Goal: Task Accomplishment & Management: Manage account settings

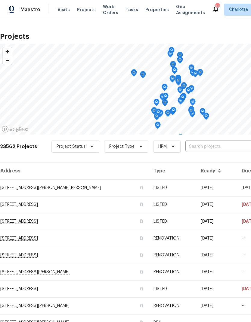
click at [224, 146] on input "text" at bounding box center [219, 146] width 69 height 9
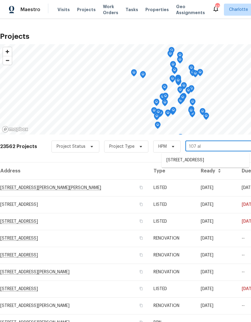
type input "107 alb"
click at [210, 162] on li "[STREET_ADDRESS]" at bounding box center [204, 160] width 87 height 10
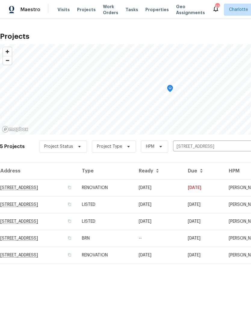
click at [183, 186] on td "[DATE]" at bounding box center [158, 187] width 49 height 17
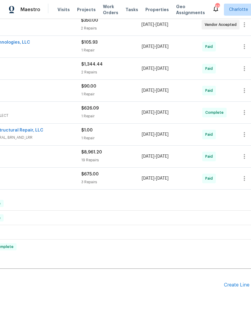
scroll to position [164, 79]
click at [235, 287] on div "Create Line Item" at bounding box center [242, 285] width 37 height 6
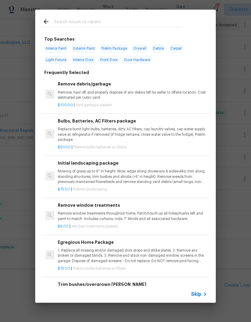
click at [58, 25] on input "text" at bounding box center [117, 22] width 127 height 9
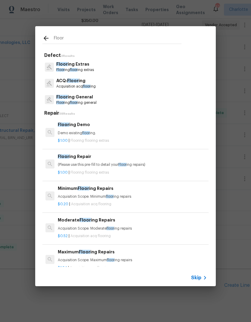
type input "Floor"
click at [147, 69] on div "Floor ing Extras Floor ing floor ing extras" at bounding box center [125, 67] width 166 height 16
click at [150, 66] on div "Floor ing Extras Floor ing floor ing extras" at bounding box center [125, 67] width 166 height 16
click at [145, 71] on div "Floor ing Extras Floor ing floor ing extras" at bounding box center [125, 67] width 166 height 16
click at [81, 59] on div "Floor ing Extras Floor ing floor ing extras" at bounding box center [125, 67] width 166 height 16
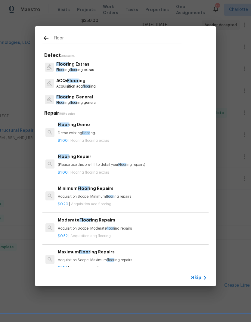
click at [81, 71] on p "Floor ing floor ing extras" at bounding box center [75, 69] width 38 height 5
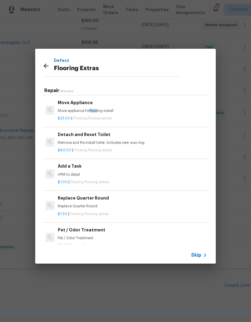
scroll to position [164, 0]
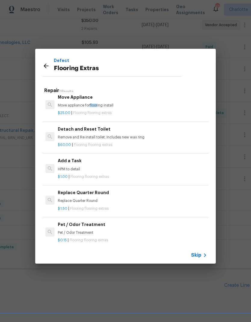
click at [102, 175] on span "Flooring flooring extras" at bounding box center [89, 177] width 38 height 4
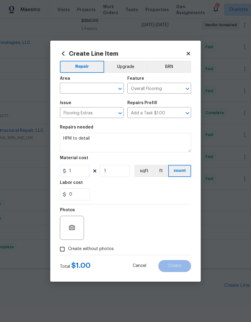
click at [93, 87] on input "text" at bounding box center [83, 88] width 47 height 9
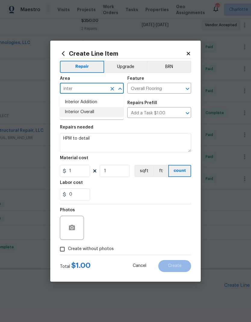
click at [94, 113] on li "Interior Overall" at bounding box center [92, 112] width 64 height 10
type input "Interior Overall"
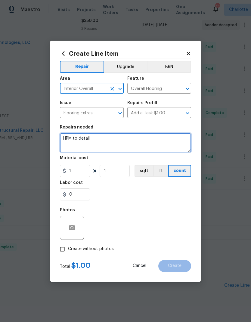
click at [107, 138] on textarea "HPM to detail" at bounding box center [125, 142] width 131 height 19
click at [107, 137] on textarea "HPM to detail" at bounding box center [125, 142] width 131 height 19
type textarea "H"
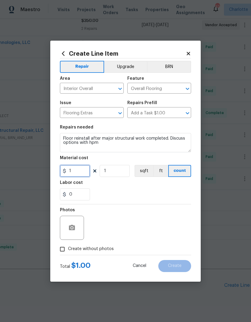
click at [72, 171] on input "1" at bounding box center [75, 171] width 30 height 12
click at [180, 195] on div "0" at bounding box center [125, 194] width 131 height 12
click at [69, 229] on icon "button" at bounding box center [72, 226] width 6 height 5
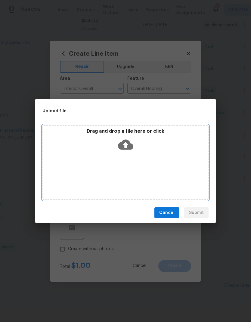
click at [130, 144] on icon at bounding box center [125, 144] width 15 height 10
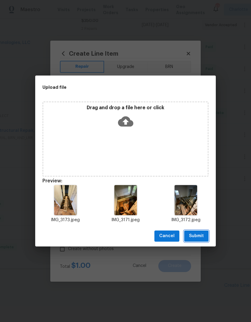
click at [202, 234] on span "Submit" at bounding box center [196, 236] width 15 height 8
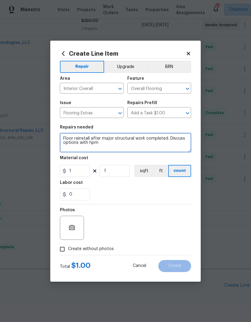
click at [163, 145] on textarea "Floor reinstall after major structural work completed. Discuss options with hpm" at bounding box center [125, 142] width 131 height 19
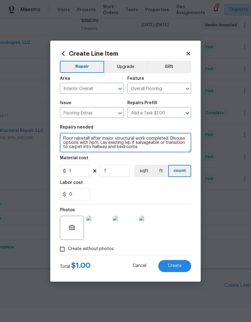
type textarea "Floor reinstall after major structural work completed. Discuss options with hpm…"
click at [172, 194] on div "0" at bounding box center [125, 194] width 131 height 12
click at [180, 267] on span "Create" at bounding box center [175, 265] width 14 height 5
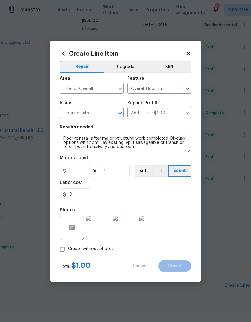
type input "0"
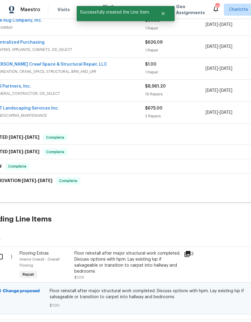
scroll to position [239, 6]
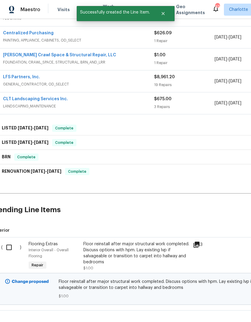
click at [10, 246] on input "checkbox" at bounding box center [11, 247] width 17 height 13
checkbox input "true"
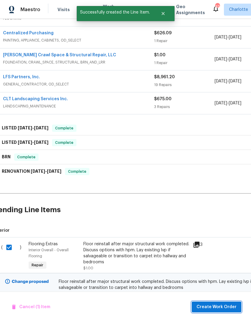
click at [212, 306] on span "Create Work Order" at bounding box center [216, 307] width 40 height 8
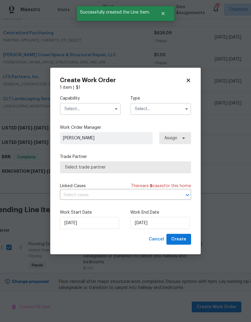
click at [117, 107] on icon "button" at bounding box center [116, 108] width 5 height 5
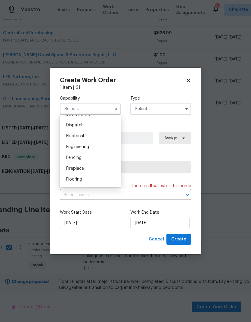
scroll to position [191, 0]
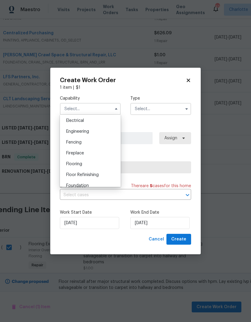
click at [83, 166] on div "Flooring" at bounding box center [90, 163] width 58 height 11
type input "Flooring"
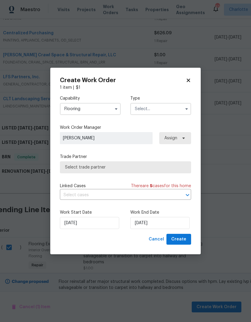
click at [169, 110] on input "text" at bounding box center [160, 109] width 61 height 12
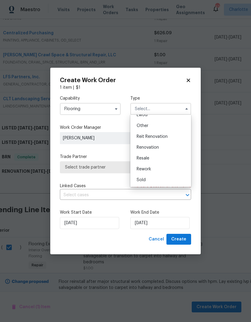
scroll to position [72, 0]
click at [148, 149] on div "Renovation" at bounding box center [161, 147] width 58 height 11
type input "Renovation"
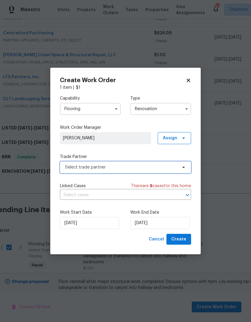
click at [183, 168] on icon at bounding box center [183, 167] width 5 height 5
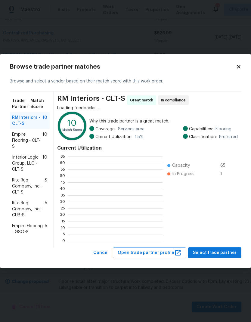
scroll to position [1, 1]
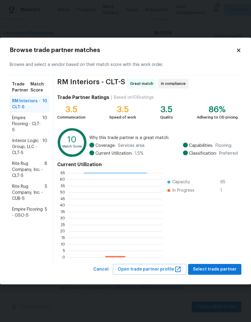
click at [11, 192] on div "Rite Rug Company, Inc. - CUB-S 5" at bounding box center [30, 192] width 40 height 23
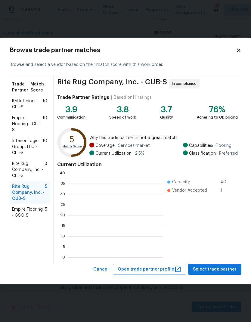
scroll to position [84, 94]
click at [14, 169] on span "Rite Rug Company, Inc. - CLT-S" at bounding box center [28, 169] width 32 height 18
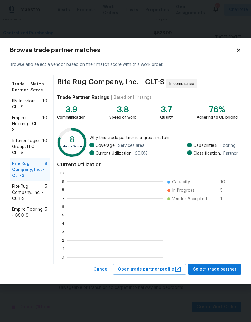
scroll to position [1, 1]
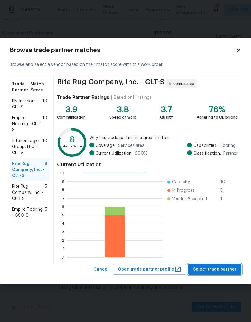
click at [209, 270] on span "Select trade partner" at bounding box center [215, 269] width 44 height 8
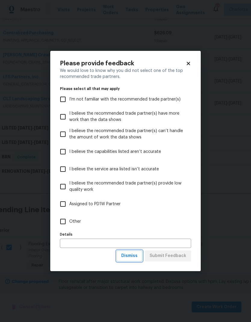
click at [136, 259] on span "Dismiss" at bounding box center [129, 256] width 16 height 8
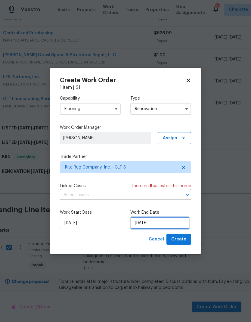
click at [163, 225] on input "[DATE]" at bounding box center [159, 223] width 59 height 12
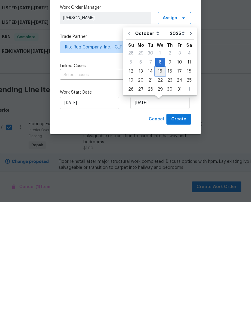
click at [162, 187] on div "15" at bounding box center [160, 191] width 10 height 8
type input "[DATE]"
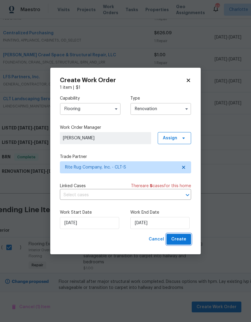
click at [182, 239] on span "Create" at bounding box center [178, 239] width 15 height 8
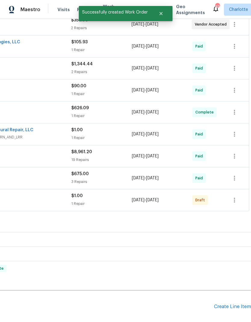
scroll to position [163, 89]
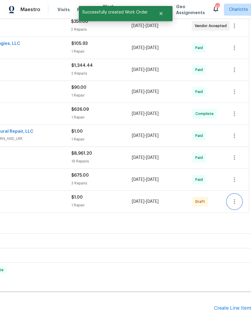
click at [234, 199] on icon "button" at bounding box center [233, 201] width 1 height 5
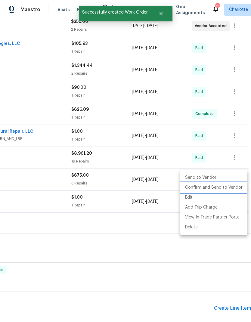
click at [215, 187] on li "Confirm and Send to Vendor" at bounding box center [213, 187] width 67 height 10
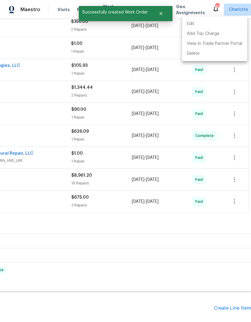
click at [168, 278] on div at bounding box center [125, 161] width 251 height 322
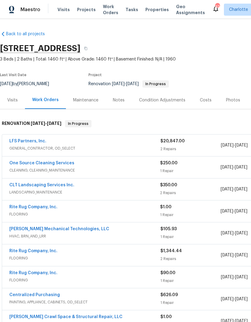
scroll to position [0, 0]
click at [13, 205] on link "Rite Rug Company, Inc." at bounding box center [33, 207] width 48 height 4
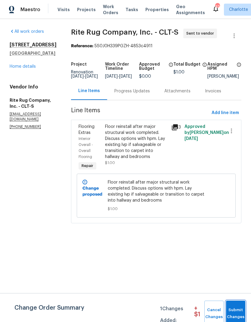
click at [236, 308] on span "Submit Changes" at bounding box center [235, 313] width 13 height 14
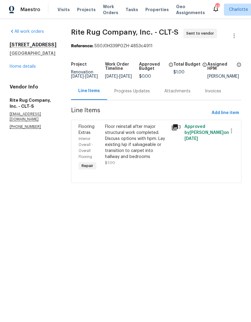
click at [178, 130] on icon at bounding box center [175, 127] width 6 height 6
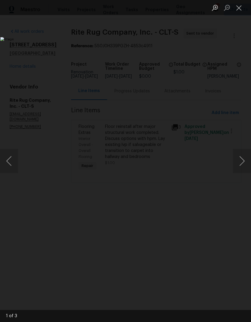
click at [243, 6] on button "Close lightbox" at bounding box center [239, 7] width 12 height 11
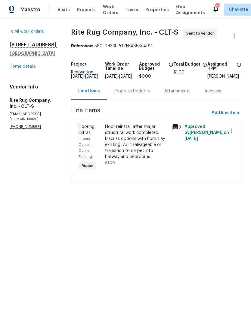
click at [160, 144] on div "Floor reinstall after major structural work completed. Discuss options with hpm…" at bounding box center [136, 141] width 62 height 36
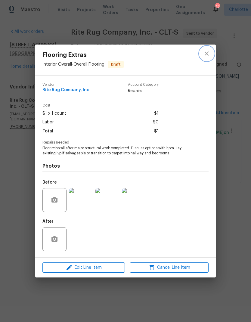
click at [207, 52] on icon "close" at bounding box center [206, 53] width 7 height 7
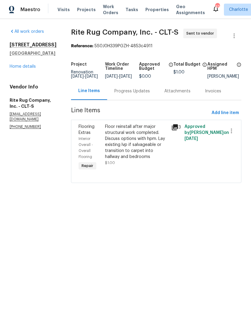
click at [144, 94] on div "Progress Updates" at bounding box center [131, 91] width 35 height 6
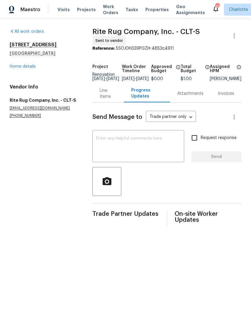
click at [152, 147] on textarea at bounding box center [138, 146] width 84 height 21
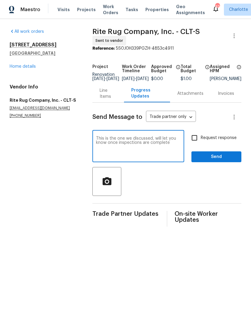
type textarea "This is the one we discussed, will let you know once inspections are complete"
click at [197, 139] on input "Request response" at bounding box center [194, 137] width 13 height 13
checkbox input "true"
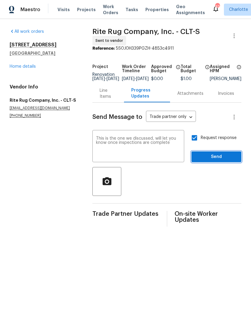
click at [212, 160] on span "Send" at bounding box center [216, 157] width 40 height 8
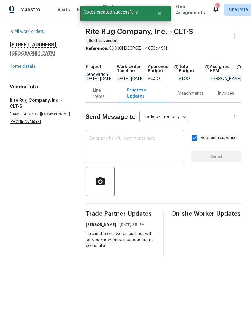
click at [19, 68] on link "Home details" at bounding box center [23, 66] width 26 height 4
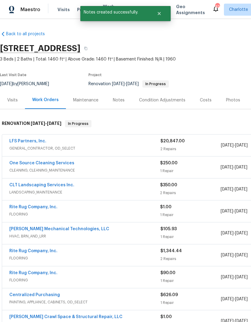
click at [18, 206] on link "Rite Rug Company, Inc." at bounding box center [33, 207] width 48 height 4
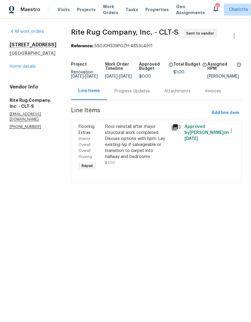
click at [151, 147] on div "Floor reinstall after major structural work completed. Discuss options with hpm…" at bounding box center [136, 141] width 62 height 36
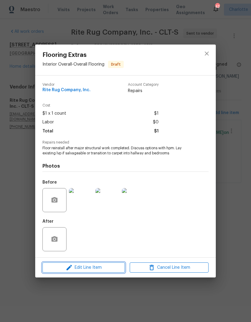
click at [120, 268] on span "Edit Line Item" at bounding box center [83, 268] width 79 height 8
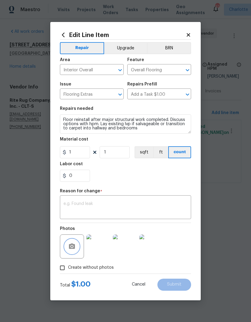
click at [75, 247] on button "button" at bounding box center [72, 246] width 14 height 14
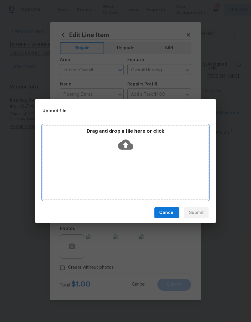
click at [130, 147] on icon at bounding box center [125, 144] width 15 height 10
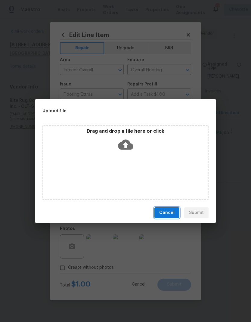
click at [169, 216] on button "Cancel" at bounding box center [166, 212] width 25 height 11
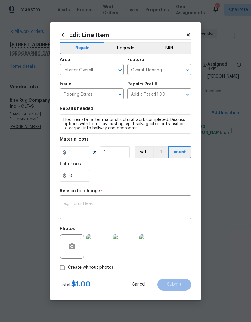
click at [218, 186] on body "Maestro Visits Projects Work Orders Tasks Properties Geo Assignments 43 [PERSON…" at bounding box center [125, 100] width 251 height 200
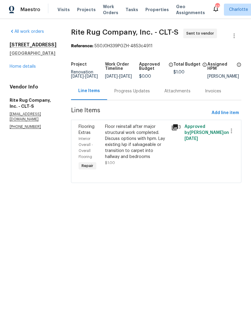
click at [26, 68] on link "Home details" at bounding box center [23, 66] width 26 height 4
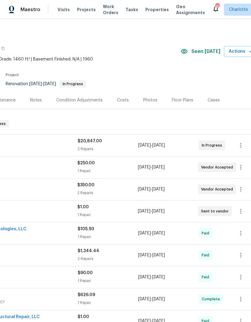
scroll to position [0, 84]
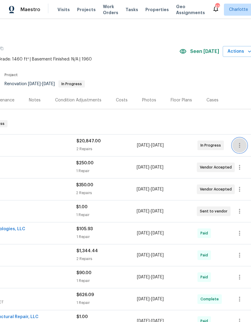
click at [240, 145] on icon "button" at bounding box center [239, 145] width 7 height 7
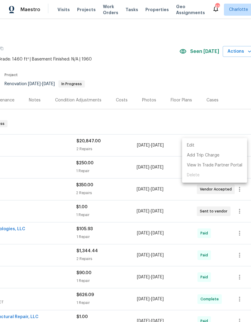
click at [208, 146] on li "Edit" at bounding box center [214, 145] width 65 height 10
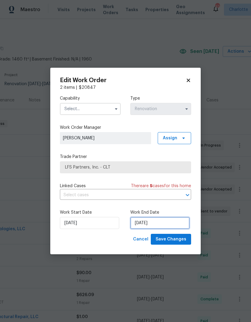
click at [167, 225] on input "[DATE]" at bounding box center [159, 223] width 59 height 12
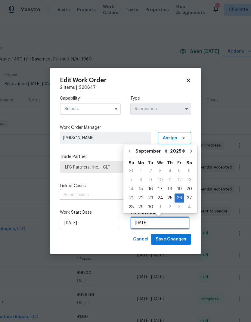
scroll to position [2, 0]
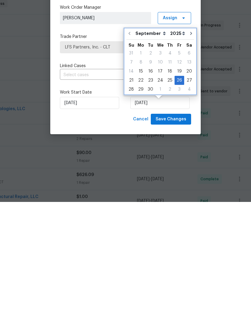
click at [188, 151] on icon "Go to next month" at bounding box center [190, 153] width 5 height 5
type input "[DATE]"
select select "9"
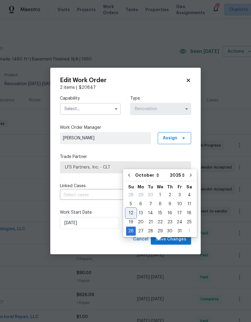
click at [130, 209] on div "12" at bounding box center [131, 213] width 10 height 8
type input "[DATE]"
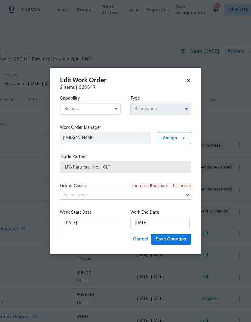
click at [112, 109] on button "button" at bounding box center [115, 108] width 7 height 7
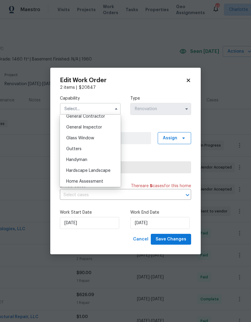
scroll to position [278, 0]
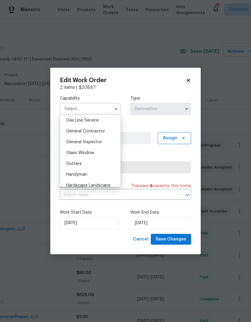
click at [99, 132] on span "General Contractor" at bounding box center [85, 131] width 39 height 4
type input "General Contractor"
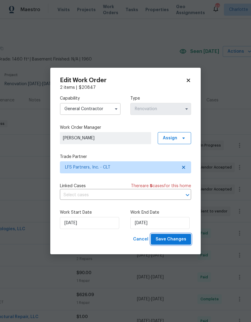
click at [175, 240] on span "Save Changes" at bounding box center [170, 239] width 31 height 8
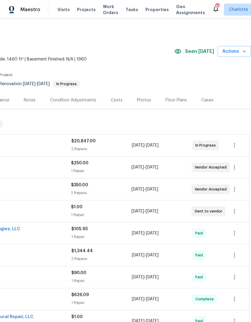
scroll to position [0, 89]
click at [234, 167] on icon "button" at bounding box center [233, 167] width 1 height 5
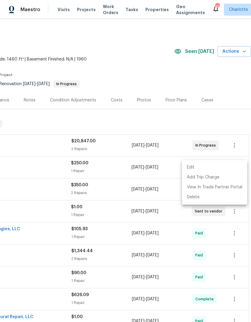
click at [205, 168] on li "Edit" at bounding box center [214, 167] width 65 height 10
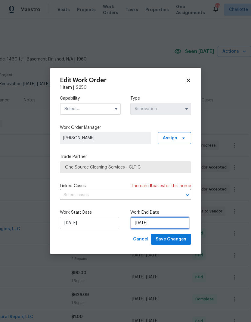
click at [159, 226] on input "[DATE]" at bounding box center [159, 223] width 59 height 12
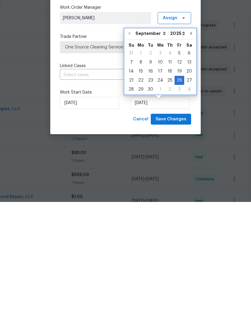
click at [190, 152] on icon "Go to next month" at bounding box center [191, 153] width 2 height 3
type input "[DATE]"
select select "9"
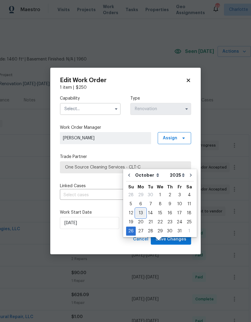
click at [141, 209] on div "13" at bounding box center [141, 213] width 10 height 8
type input "10/13/2025"
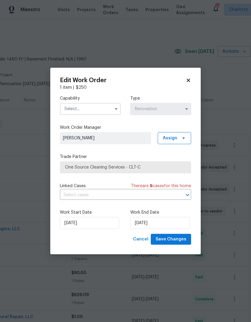
click at [113, 109] on button "button" at bounding box center [115, 108] width 7 height 7
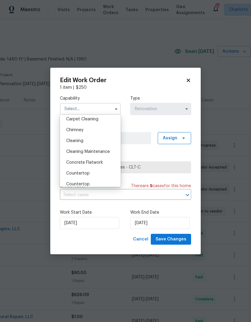
scroll to position [84, 0]
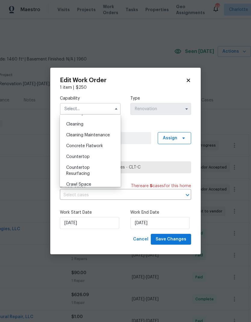
click at [92, 126] on div "Cleaning" at bounding box center [90, 124] width 58 height 11
type input "Cleaning"
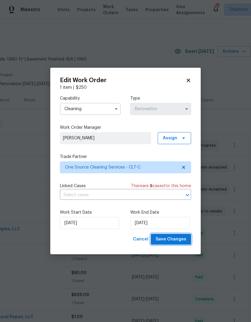
click at [174, 239] on span "Save Changes" at bounding box center [170, 239] width 31 height 8
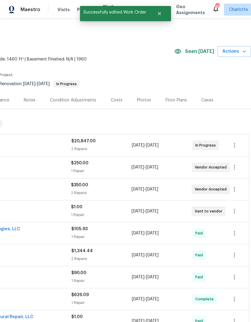
scroll to position [0, 89]
click at [235, 185] on icon "button" at bounding box center [233, 188] width 7 height 7
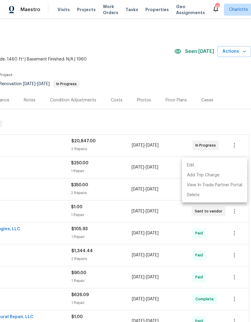
click at [209, 168] on li "Edit" at bounding box center [214, 165] width 65 height 10
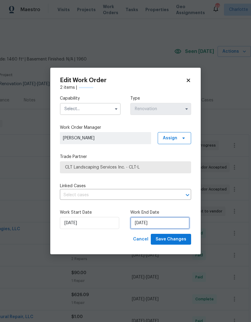
click at [152, 224] on input "[DATE]" at bounding box center [159, 223] width 59 height 12
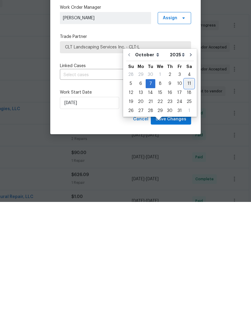
click at [187, 199] on div "11" at bounding box center [188, 203] width 9 height 8
type input "10/11/2025"
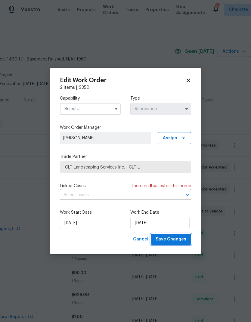
click at [175, 239] on span "Save Changes" at bounding box center [170, 239] width 31 height 8
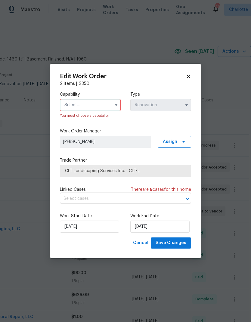
click at [113, 102] on button "button" at bounding box center [115, 104] width 7 height 7
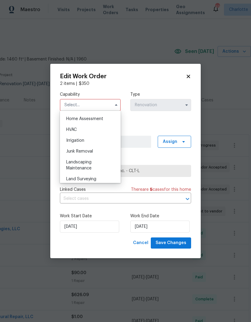
scroll to position [353, 0]
click at [88, 160] on span "Landscaping Maintenance" at bounding box center [78, 163] width 25 height 10
type input "Landscaping Maintenance"
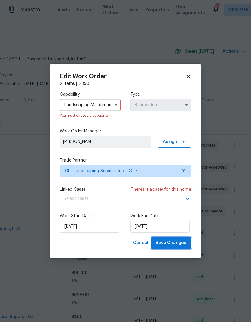
click at [177, 242] on span "Save Changes" at bounding box center [170, 243] width 31 height 8
